Goal: Transaction & Acquisition: Purchase product/service

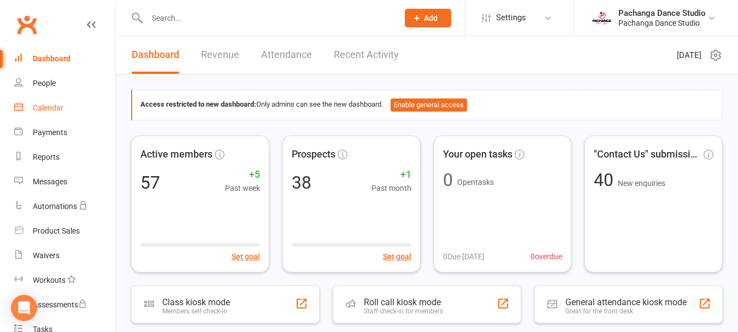
click at [52, 107] on div "Calendar" at bounding box center [48, 107] width 31 height 9
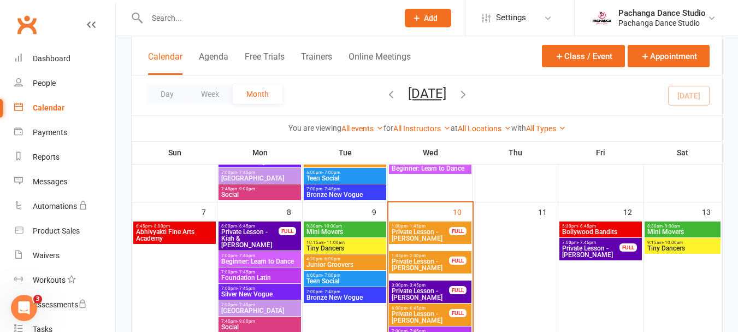
scroll to position [143, 0]
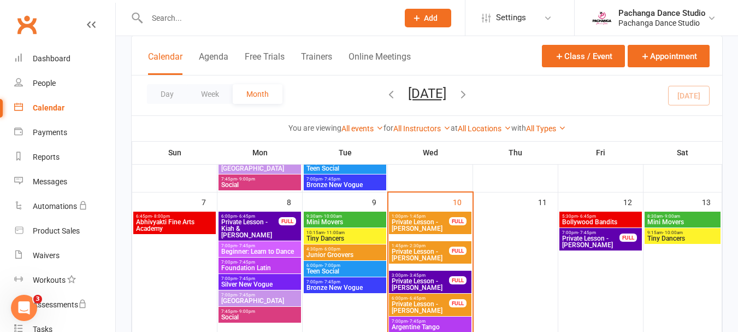
click at [407, 253] on span "Private Lesson - [PERSON_NAME]" at bounding box center [420, 254] width 58 height 13
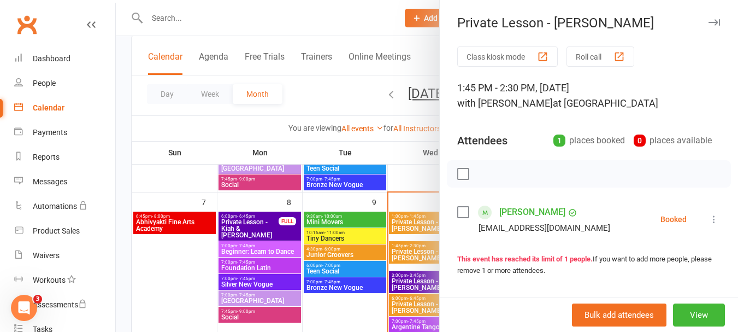
click at [709, 219] on icon at bounding box center [714, 219] width 11 height 11
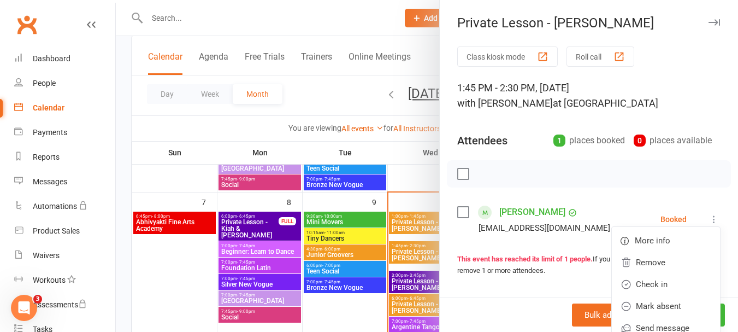
click at [700, 102] on div "1:45 PM - 2:30 PM, [DATE] with [PERSON_NAME] at [GEOGRAPHIC_DATA]" at bounding box center [588, 95] width 263 height 31
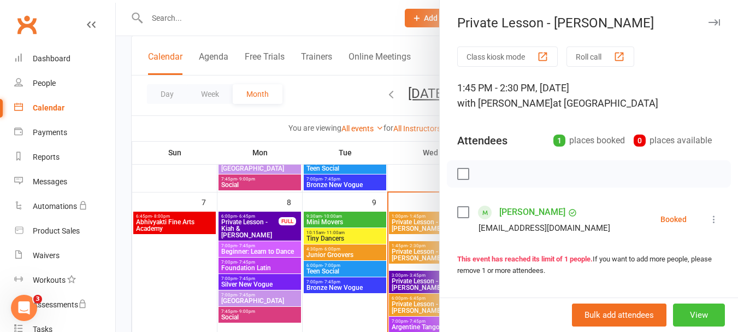
click at [681, 323] on button "View" at bounding box center [699, 314] width 52 height 23
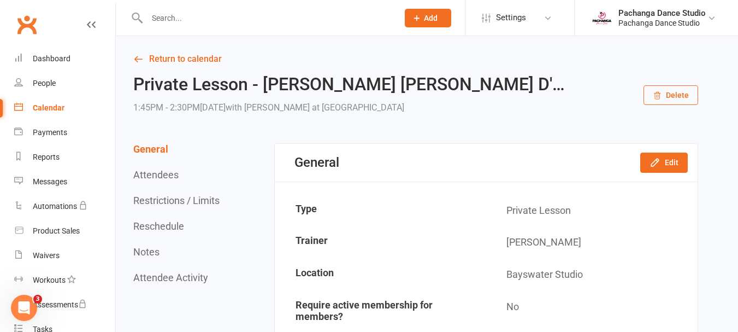
click at [671, 96] on button "Delete" at bounding box center [671, 95] width 55 height 20
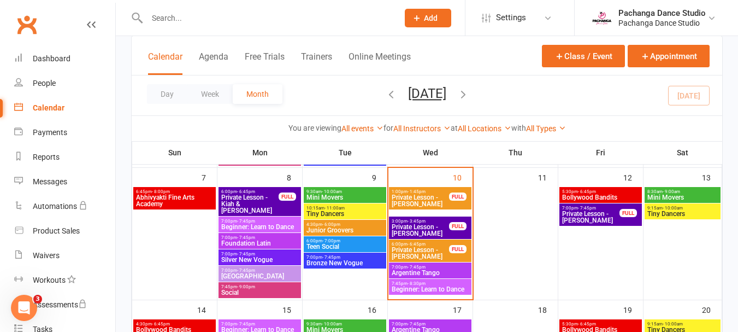
scroll to position [172, 0]
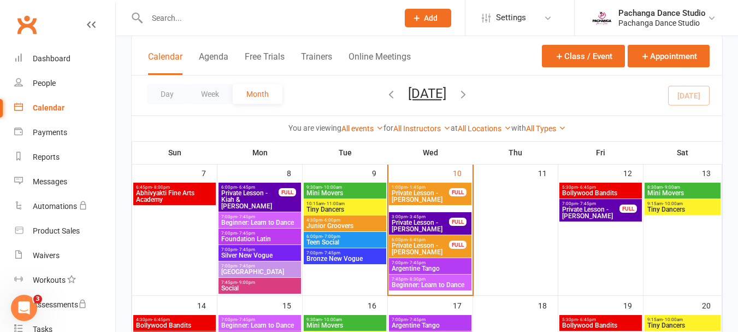
click at [423, 196] on span "Private Lesson - [PERSON_NAME]" at bounding box center [420, 196] width 58 height 13
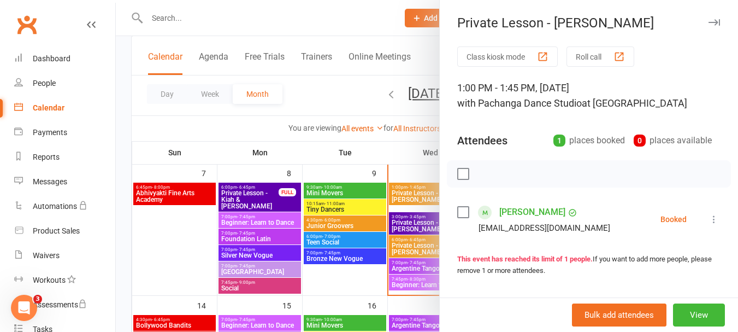
click at [709, 219] on icon at bounding box center [714, 219] width 11 height 11
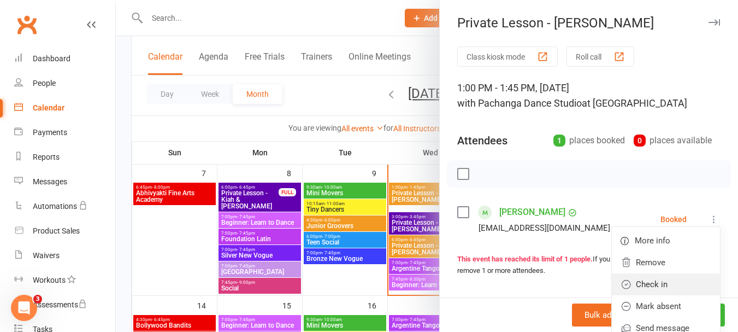
click at [641, 284] on link "Check in" at bounding box center [666, 284] width 108 height 22
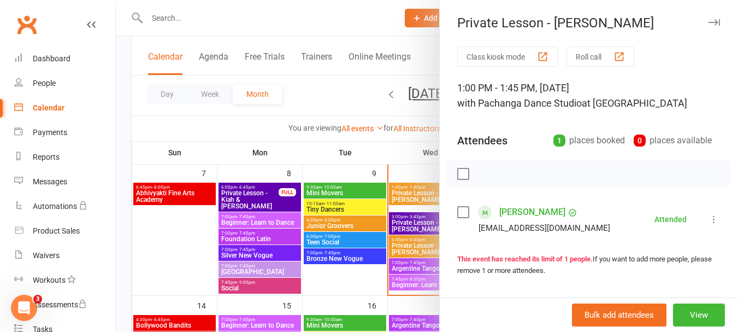
click at [709, 22] on icon "button" at bounding box center [714, 22] width 11 height 7
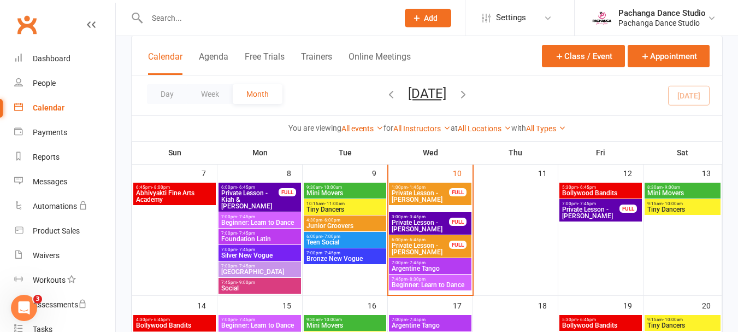
click at [426, 246] on span "Private Lesson - [PERSON_NAME]" at bounding box center [420, 248] width 58 height 13
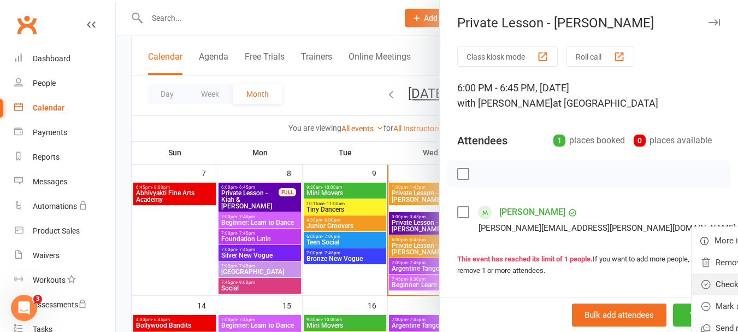
click at [692, 283] on link "Check in" at bounding box center [746, 284] width 108 height 22
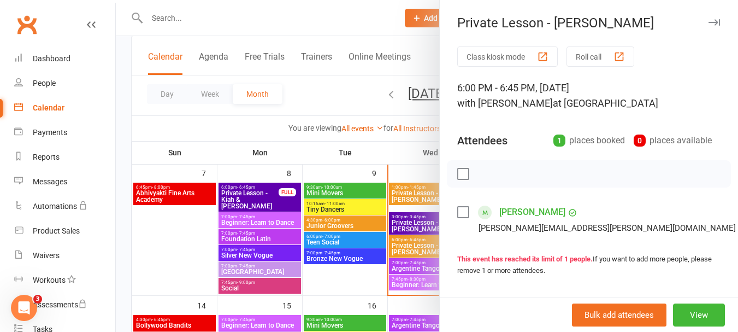
click at [254, 219] on div at bounding box center [427, 166] width 623 height 332
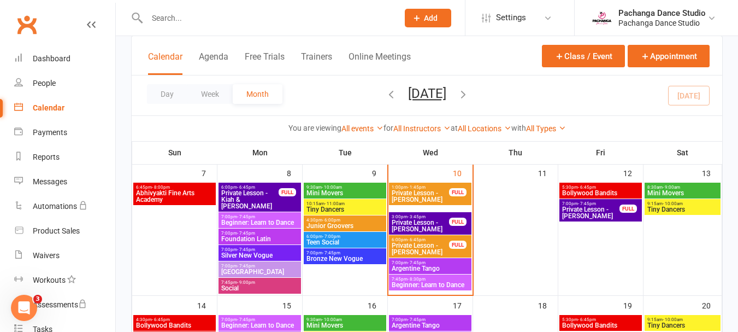
click at [254, 219] on span "Beginner: Learn to Dance" at bounding box center [260, 222] width 78 height 7
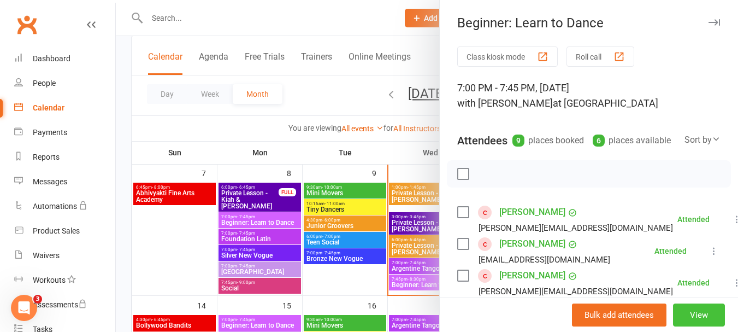
click at [688, 316] on button "View" at bounding box center [699, 314] width 52 height 23
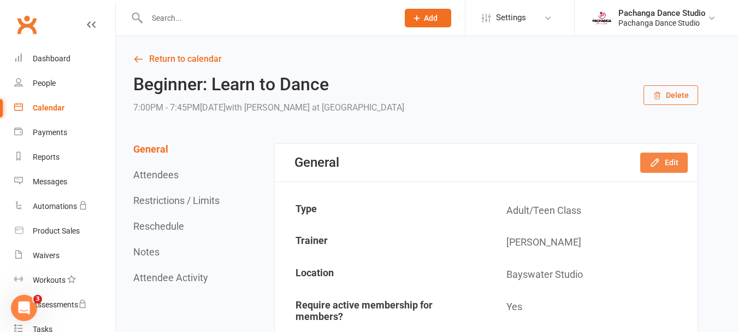
click at [657, 162] on icon "button" at bounding box center [655, 162] width 11 height 11
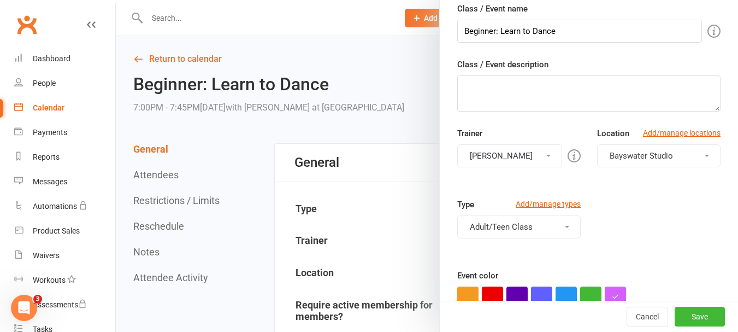
scroll to position [116, 0]
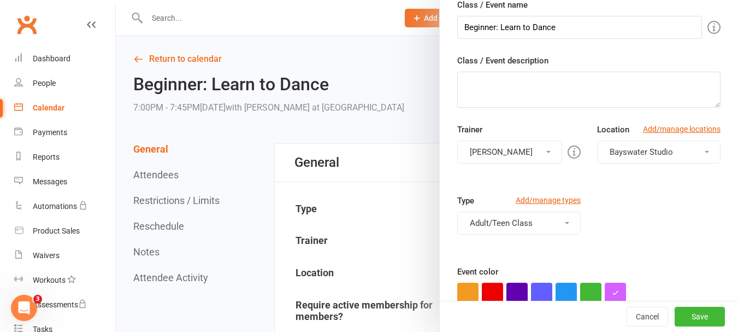
click at [502, 151] on button "[PERSON_NAME]" at bounding box center [509, 151] width 105 height 23
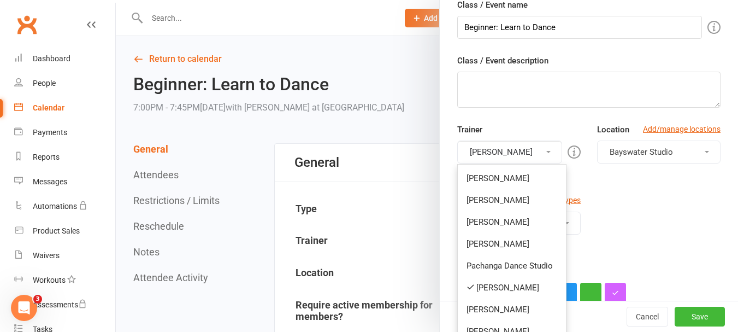
click at [494, 196] on link "[PERSON_NAME]" at bounding box center [512, 200] width 108 height 22
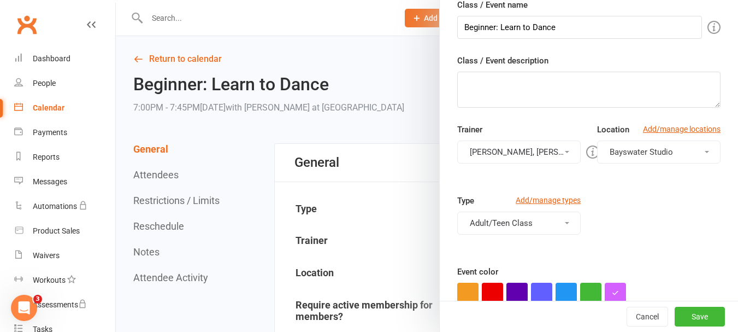
click at [499, 150] on button "[PERSON_NAME], [PERSON_NAME]" at bounding box center [519, 151] width 124 height 23
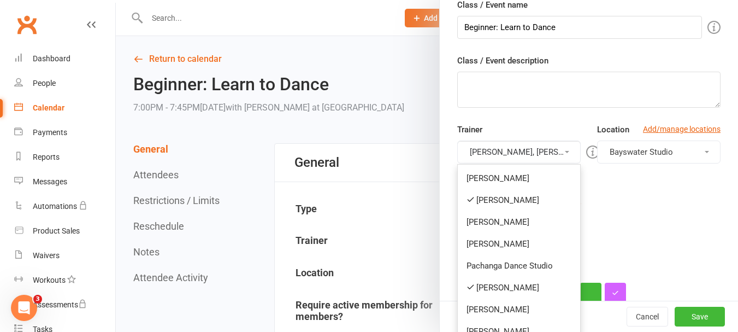
click at [492, 287] on link "[PERSON_NAME]" at bounding box center [519, 288] width 122 height 22
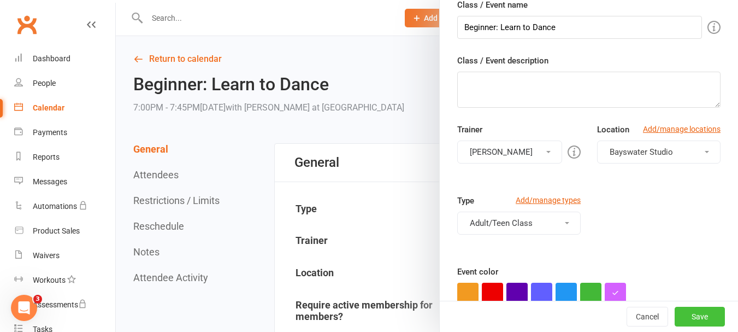
click at [686, 314] on button "Save" at bounding box center [700, 317] width 50 height 20
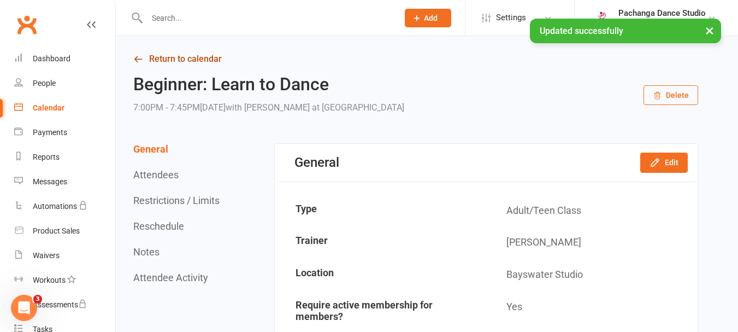
click at [207, 56] on link "Return to calendar" at bounding box center [415, 58] width 565 height 15
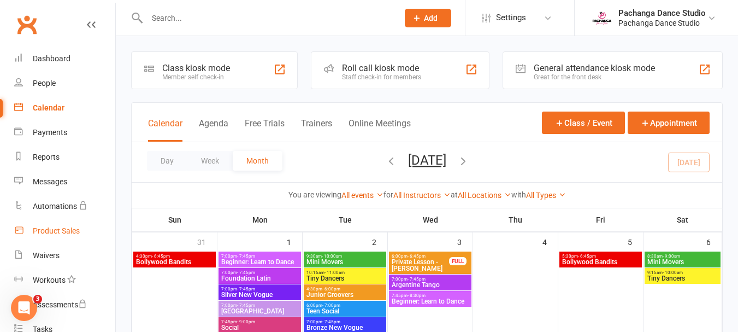
click at [67, 228] on div "Product Sales" at bounding box center [56, 230] width 47 height 9
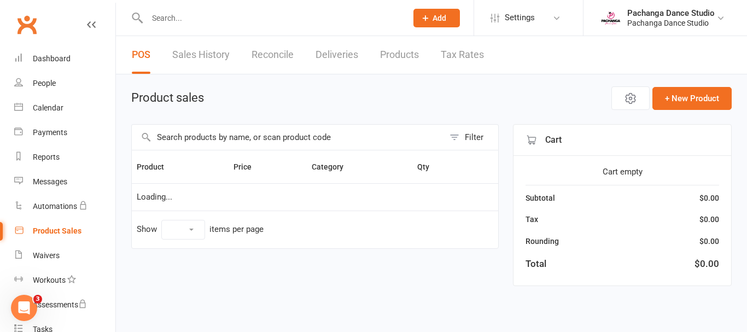
select select "50"
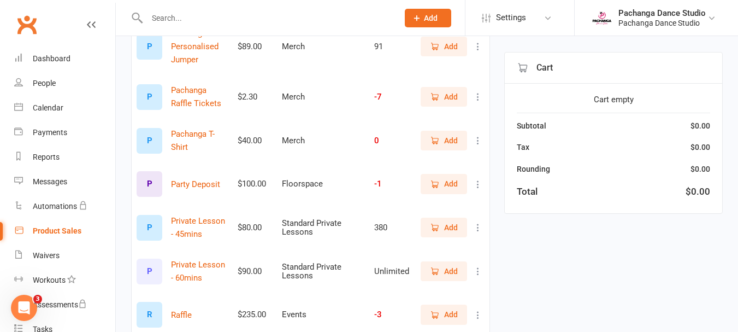
scroll to position [1483, 0]
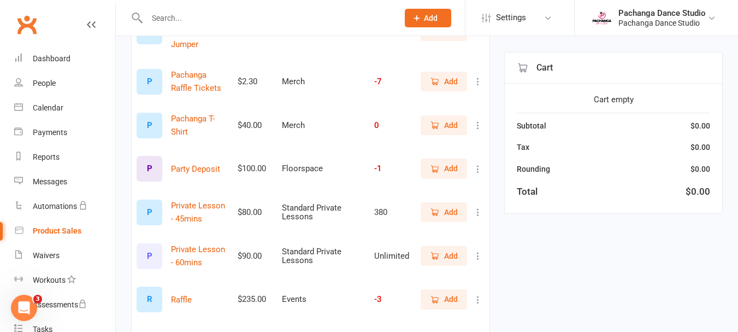
click at [454, 207] on span "Add" at bounding box center [451, 212] width 14 height 12
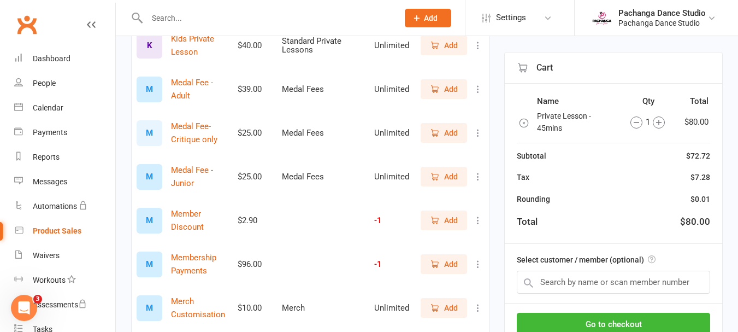
scroll to position [946, 0]
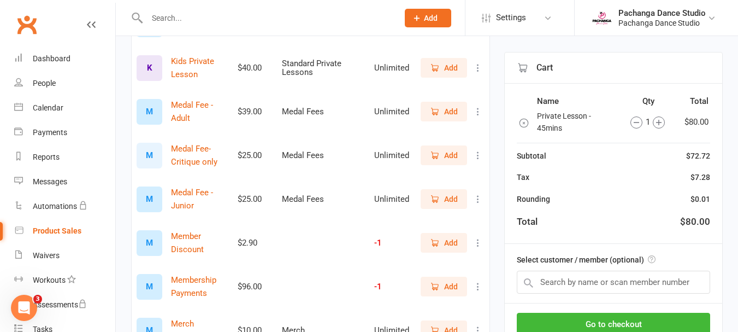
click at [448, 155] on span "Add" at bounding box center [451, 155] width 14 height 12
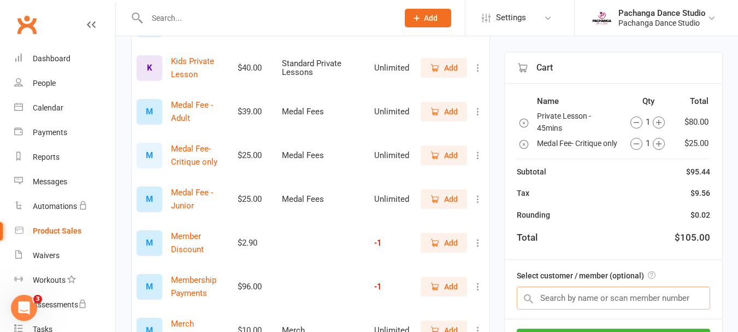
click at [614, 309] on input "text" at bounding box center [613, 297] width 193 height 23
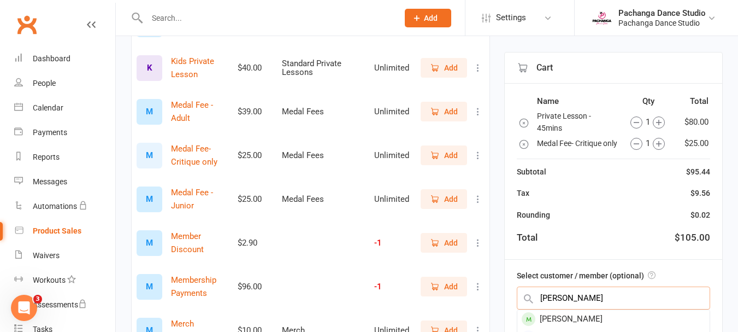
type input "[PERSON_NAME]"
click at [603, 328] on div "[PERSON_NAME]" at bounding box center [614, 319] width 192 height 18
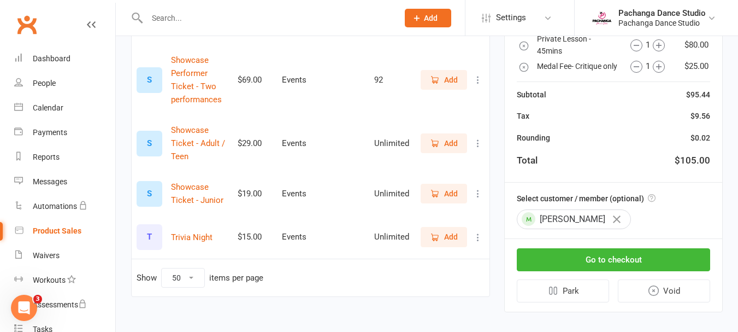
scroll to position [1828, 0]
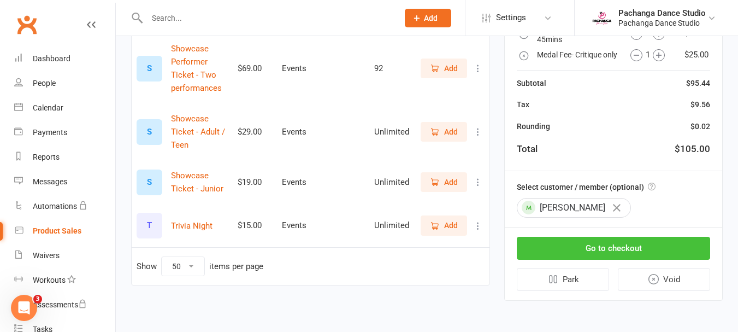
click at [623, 251] on button "Go to checkout" at bounding box center [613, 248] width 193 height 23
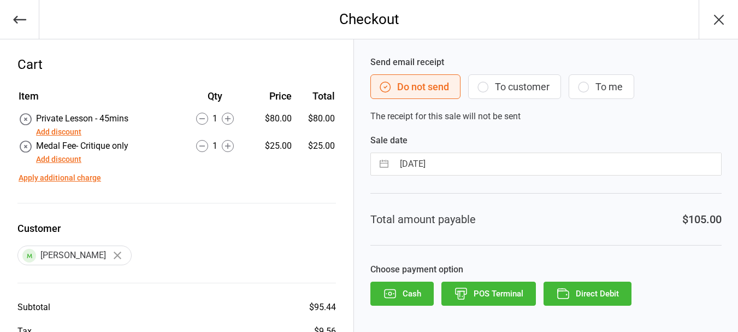
click at [489, 294] on button "POS Terminal" at bounding box center [489, 293] width 95 height 24
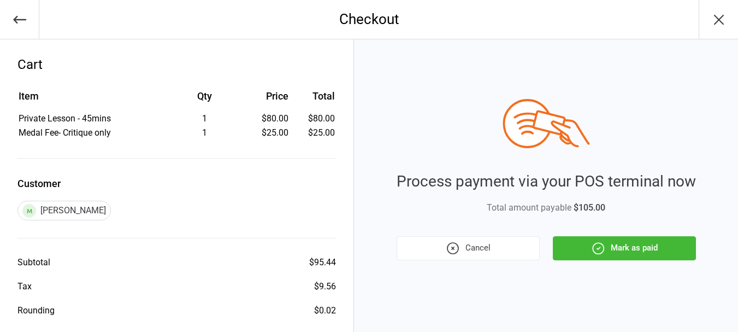
click at [642, 248] on button "Mark as paid" at bounding box center [624, 248] width 143 height 24
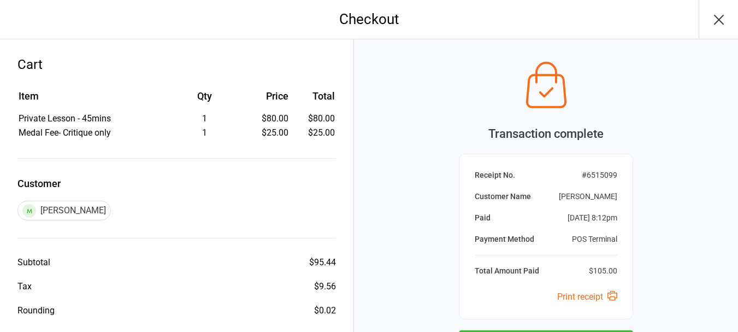
click at [720, 19] on icon "button" at bounding box center [719, 19] width 9 height 9
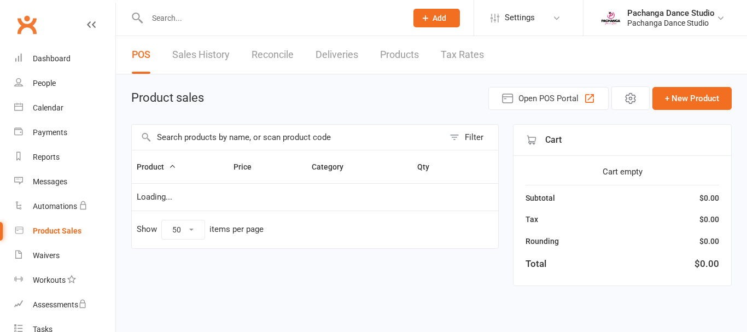
select select "50"
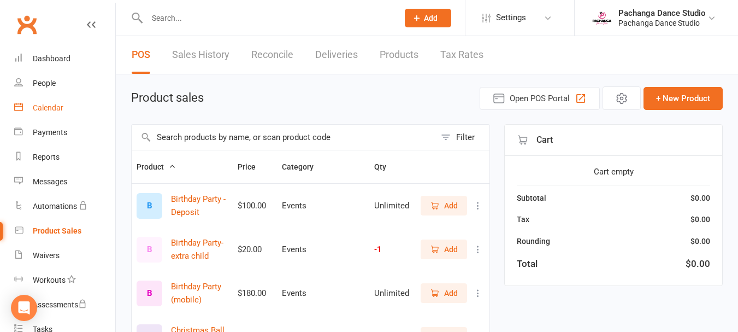
click at [50, 108] on div "Calendar" at bounding box center [48, 107] width 31 height 9
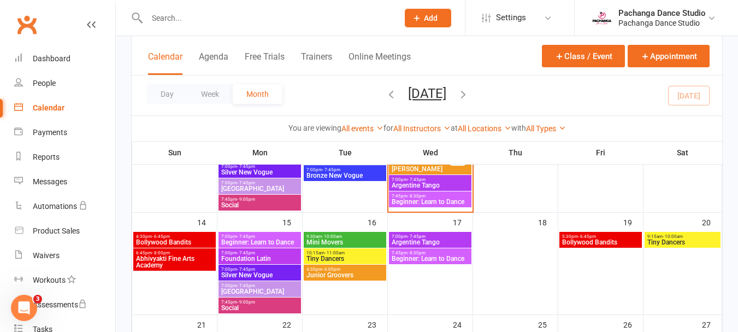
scroll to position [253, 0]
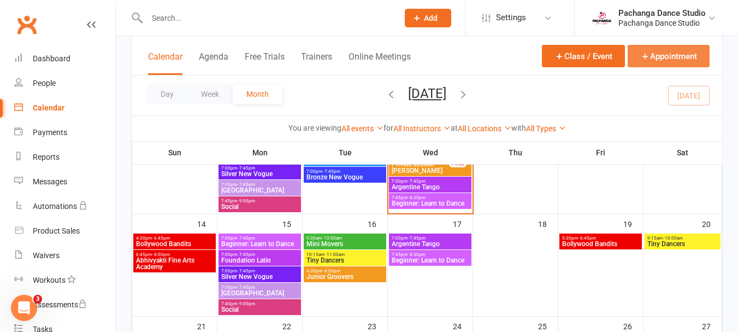
click at [671, 55] on button "Appointment" at bounding box center [669, 56] width 82 height 22
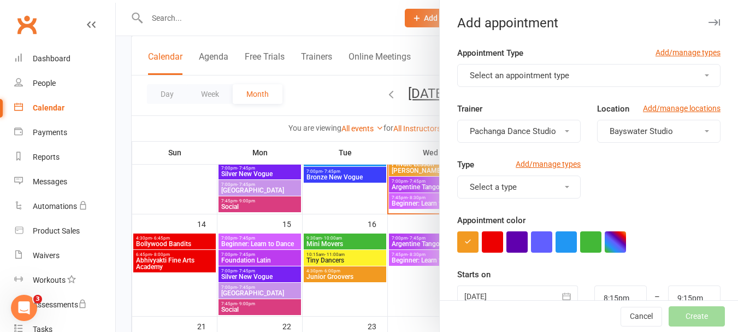
click at [528, 73] on span "Select an appointment type" at bounding box center [519, 76] width 99 height 10
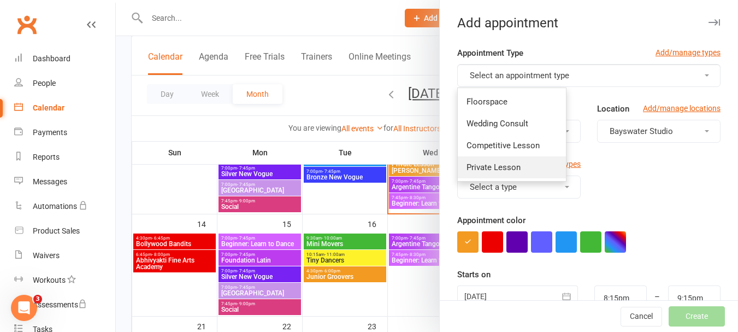
click at [500, 172] on span "Private Lesson" at bounding box center [494, 167] width 54 height 10
type input "9:00pm"
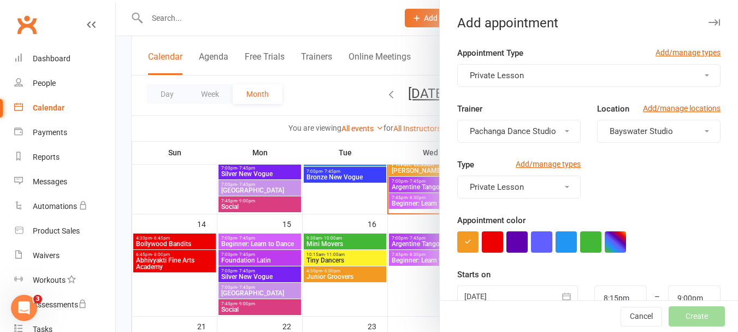
click at [508, 131] on span "Pachanga Dance Studio" at bounding box center [513, 131] width 86 height 10
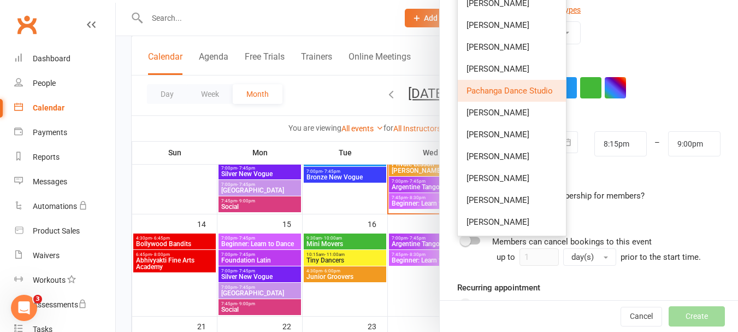
scroll to position [159, 0]
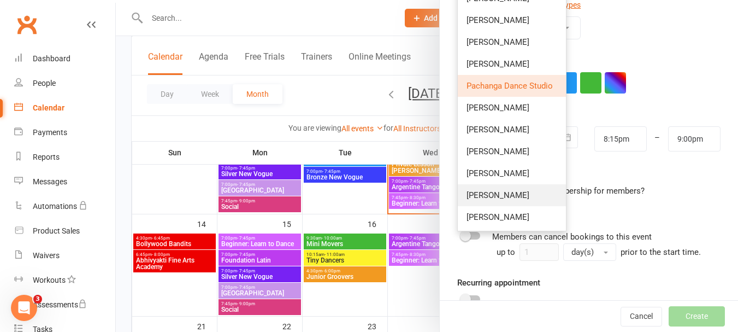
click at [497, 195] on span "[PERSON_NAME]" at bounding box center [498, 195] width 63 height 10
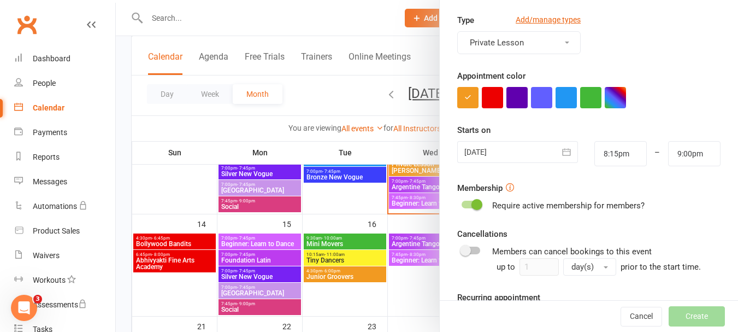
scroll to position [171, 0]
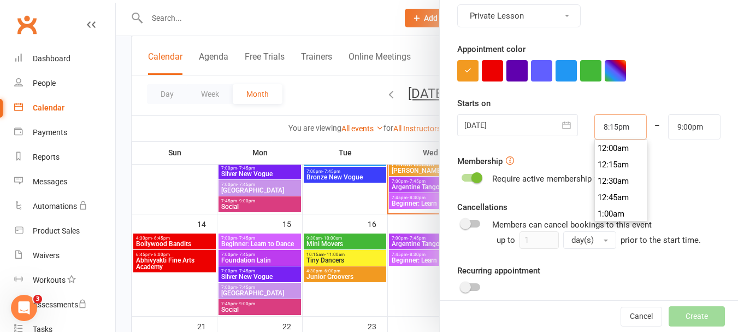
click at [612, 128] on input "8:15pm" at bounding box center [621, 126] width 52 height 25
type input "6:00pm"
click at [607, 147] on li "6:00pm" at bounding box center [621, 148] width 52 height 16
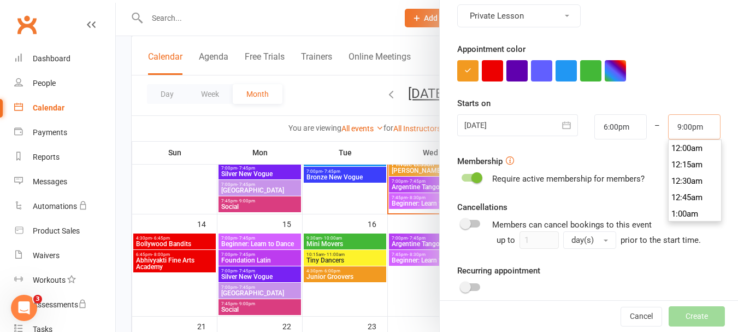
click at [684, 126] on input "9:00pm" at bounding box center [694, 126] width 52 height 25
type input "6:45pm"
click at [676, 148] on li "6:45pm" at bounding box center [695, 148] width 52 height 16
click at [468, 181] on div at bounding box center [471, 178] width 19 height 8
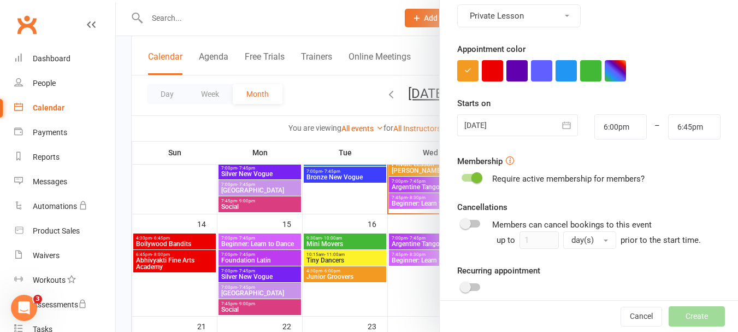
click at [462, 176] on input "checkbox" at bounding box center [462, 176] width 0 height 0
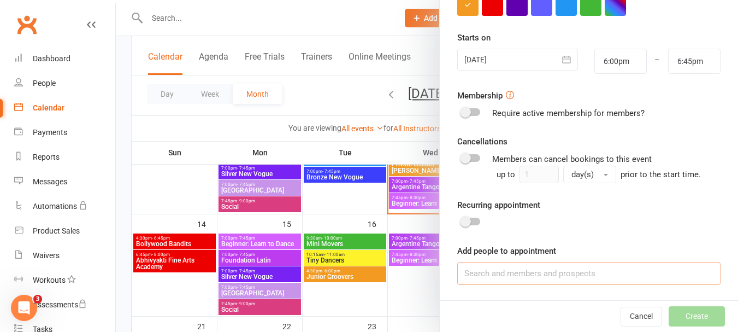
click at [590, 279] on input at bounding box center [588, 273] width 263 height 23
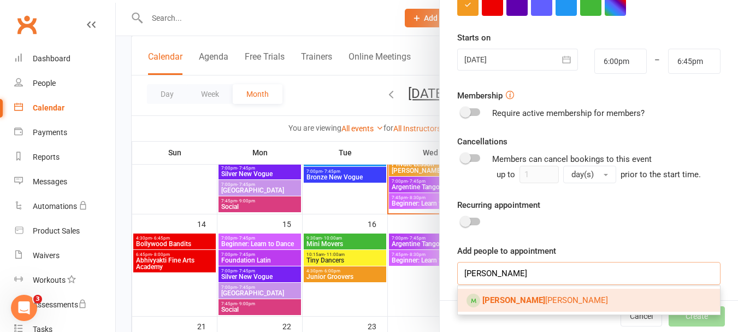
type input "[PERSON_NAME]"
click at [537, 297] on span "Margaret Lamanna" at bounding box center [546, 300] width 126 height 10
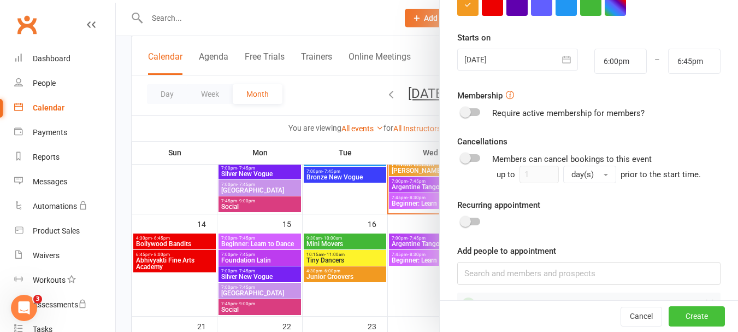
click at [685, 315] on button "Create" at bounding box center [697, 317] width 56 height 20
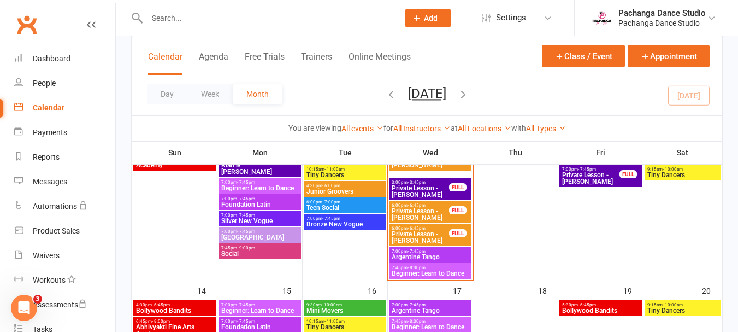
scroll to position [198, 0]
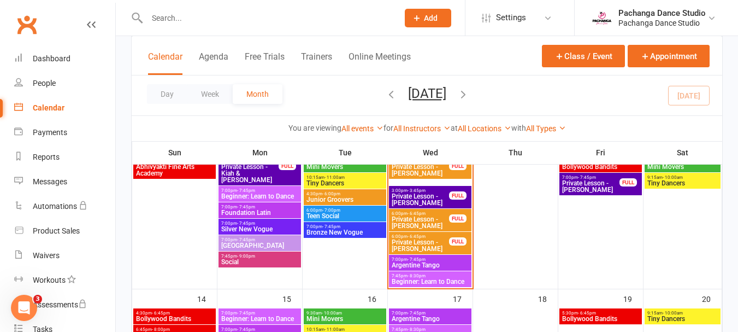
click at [421, 239] on span "Private Lesson - [PERSON_NAME]" at bounding box center [420, 245] width 58 height 13
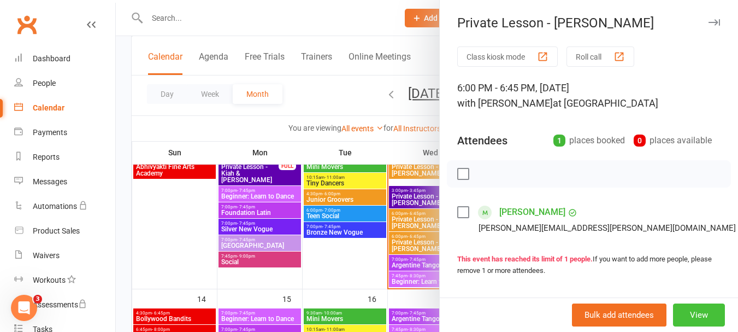
click at [679, 315] on button "View" at bounding box center [699, 314] width 52 height 23
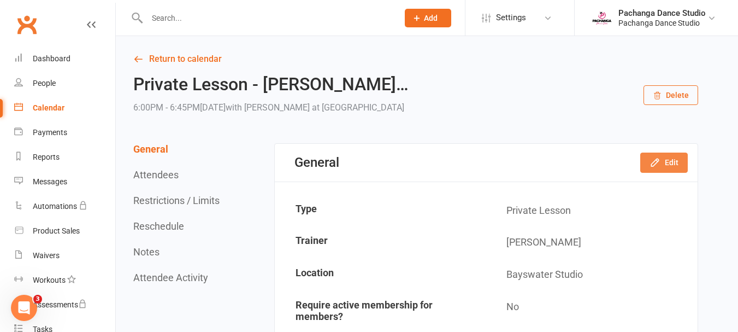
click at [666, 161] on button "Edit" at bounding box center [665, 162] width 48 height 20
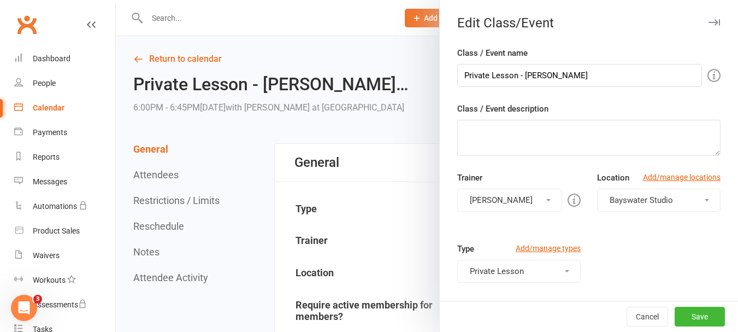
click at [709, 24] on icon "button" at bounding box center [714, 22] width 11 height 7
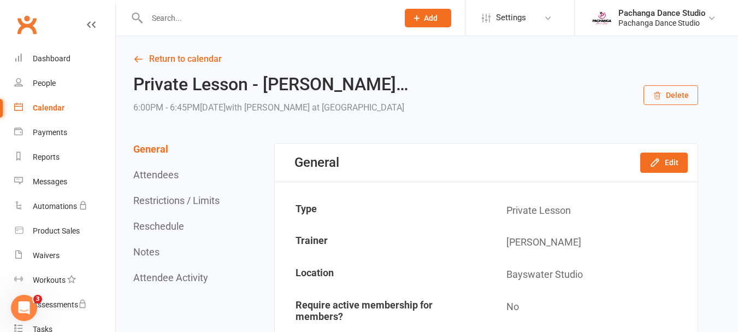
click at [680, 93] on button "Delete" at bounding box center [671, 95] width 55 height 20
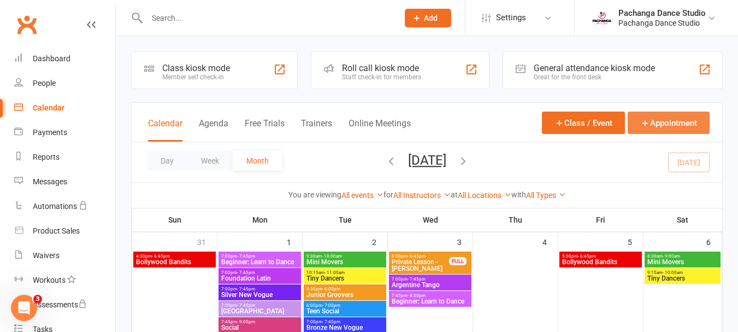
click at [665, 121] on button "Appointment" at bounding box center [669, 122] width 82 height 22
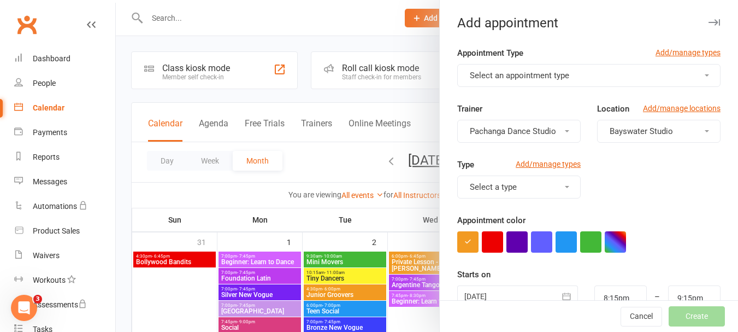
click at [525, 79] on span "Select an appointment type" at bounding box center [519, 76] width 99 height 10
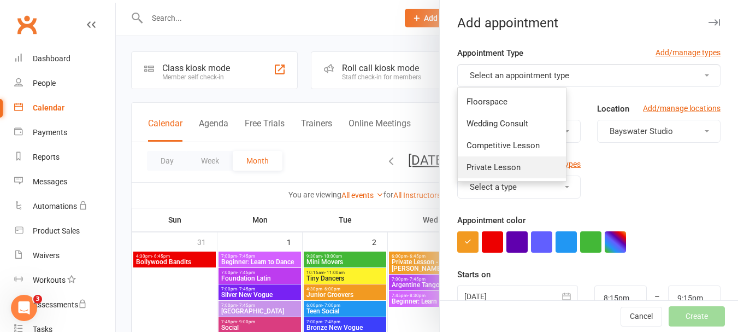
click at [506, 168] on span "Private Lesson" at bounding box center [494, 167] width 54 height 10
type input "9:00pm"
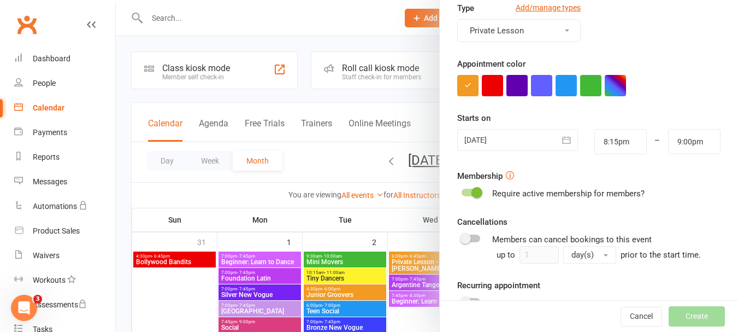
scroll to position [162, 0]
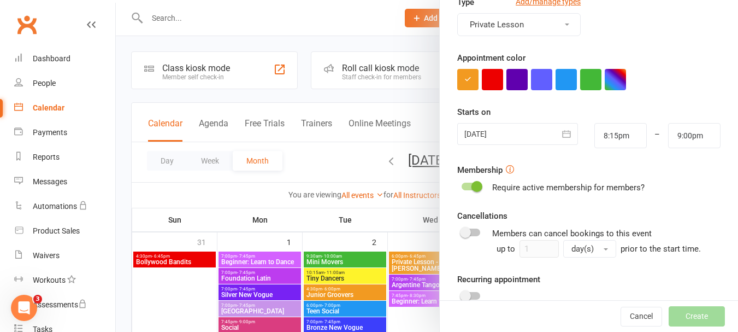
click at [480, 24] on span "Private Lesson" at bounding box center [497, 25] width 54 height 10
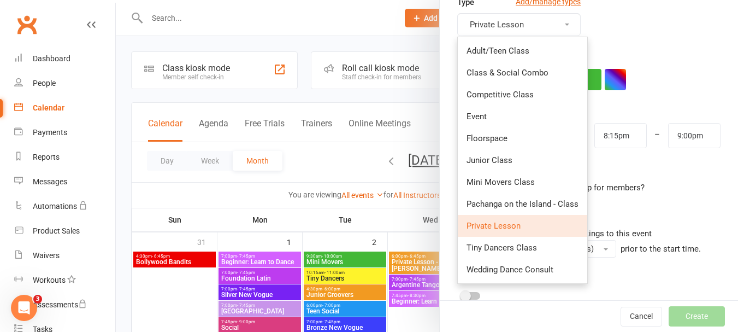
click at [480, 24] on span "Private Lesson" at bounding box center [497, 25] width 54 height 10
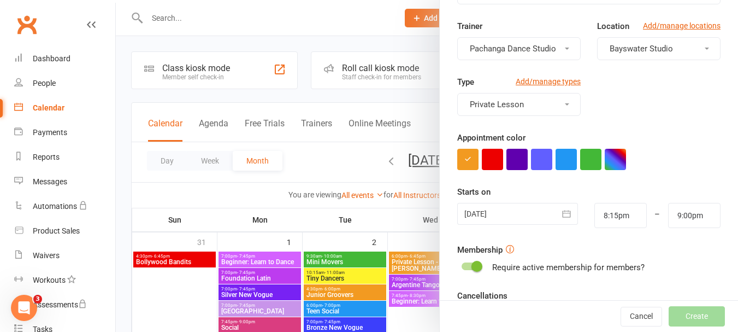
scroll to position [78, 0]
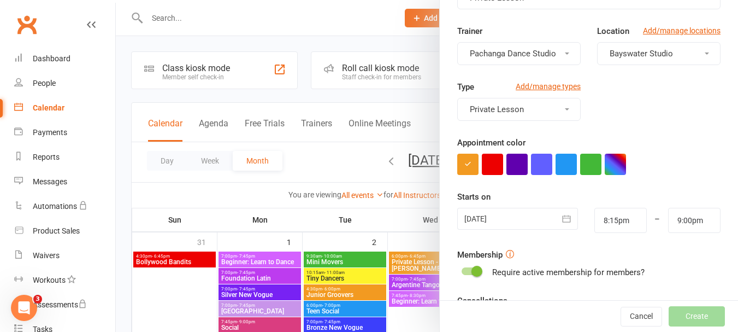
click at [518, 49] on span "Pachanga Dance Studio" at bounding box center [513, 54] width 86 height 10
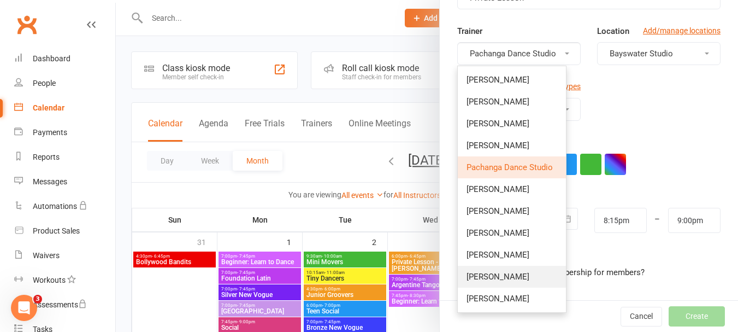
click at [506, 272] on span "[PERSON_NAME]" at bounding box center [498, 277] width 63 height 10
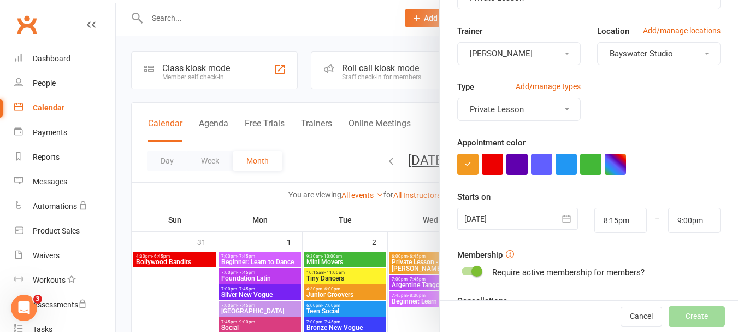
click at [519, 221] on div at bounding box center [517, 219] width 121 height 22
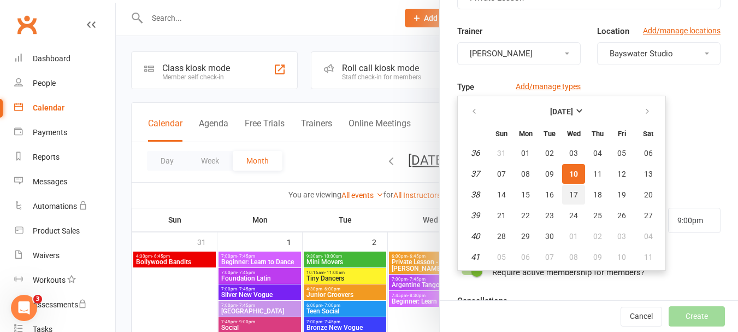
click at [569, 190] on span "17" at bounding box center [573, 194] width 9 height 9
type input "17 Sep 2025"
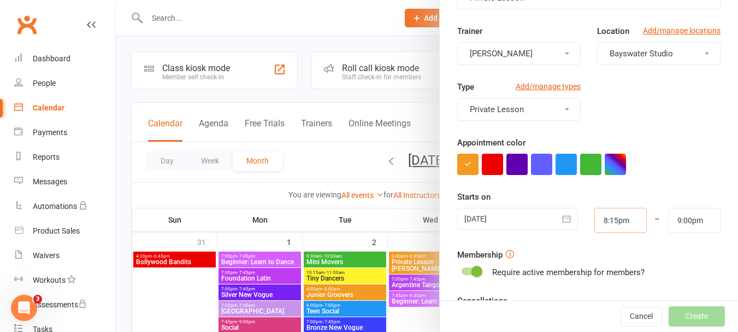
click at [613, 221] on input "8:15pm" at bounding box center [621, 220] width 52 height 25
type input "6:00pm"
click at [613, 260] on li "6:00pm" at bounding box center [621, 263] width 52 height 16
click at [677, 220] on input "9:00pm" at bounding box center [694, 220] width 52 height 25
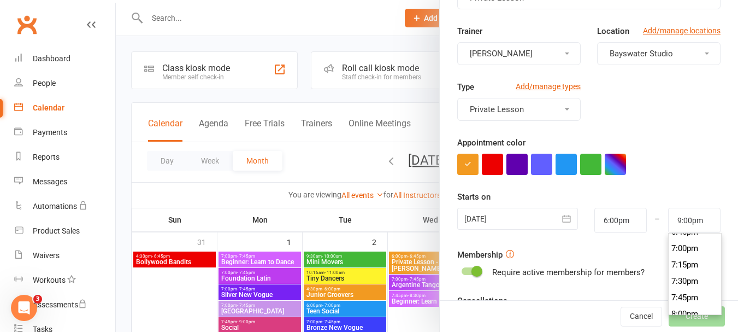
scroll to position [1230, 0]
type input "6:45pm"
click at [683, 237] on li "6:45pm" at bounding box center [695, 241] width 52 height 16
click at [465, 271] on div at bounding box center [471, 271] width 19 height 8
click at [462, 269] on input "checkbox" at bounding box center [462, 269] width 0 height 0
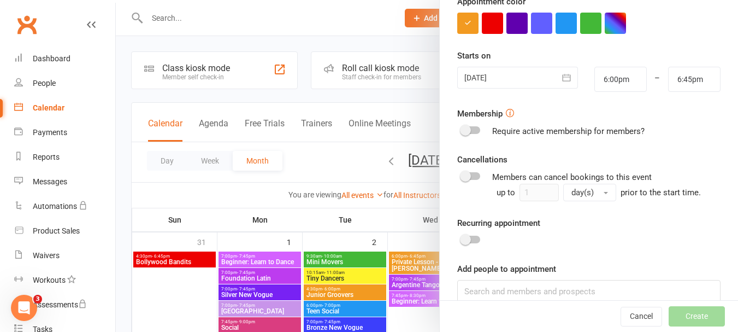
scroll to position [237, 0]
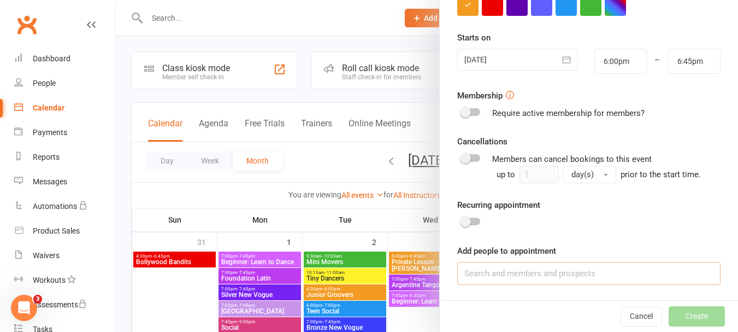
click at [601, 273] on input at bounding box center [588, 273] width 263 height 23
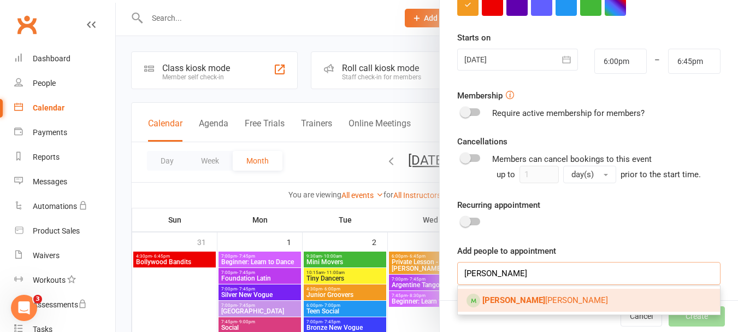
type input "[PERSON_NAME]"
click at [557, 298] on link "Margaret Lamanna" at bounding box center [589, 300] width 262 height 23
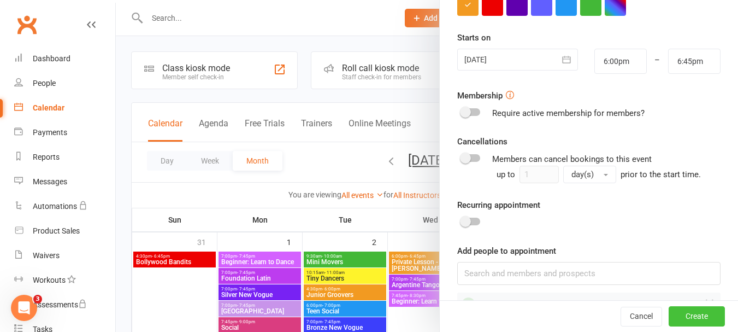
click at [681, 315] on button "Create" at bounding box center [697, 317] width 56 height 20
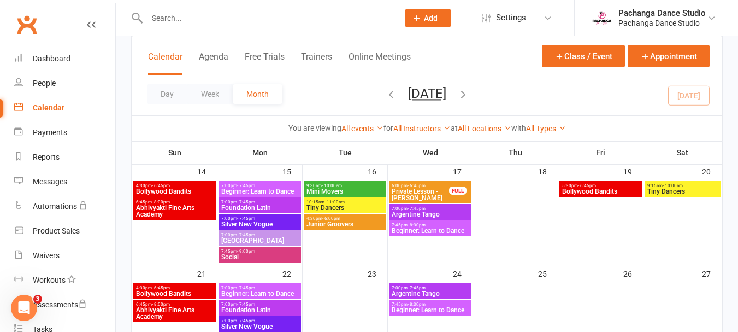
scroll to position [0, 0]
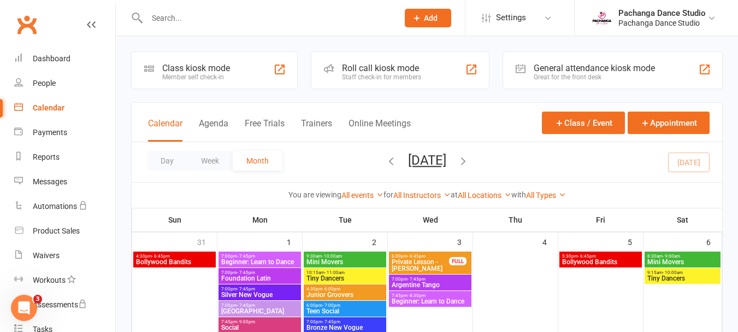
click at [649, 19] on div "Pachanga Dance Studio" at bounding box center [662, 23] width 87 height 10
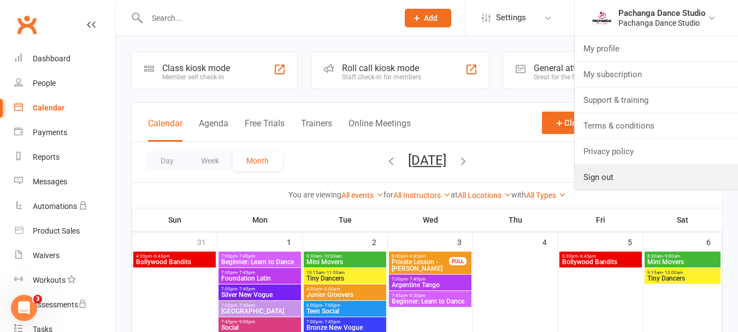
click at [602, 177] on link "Sign out" at bounding box center [656, 177] width 163 height 25
